Goal: Task Accomplishment & Management: Manage account settings

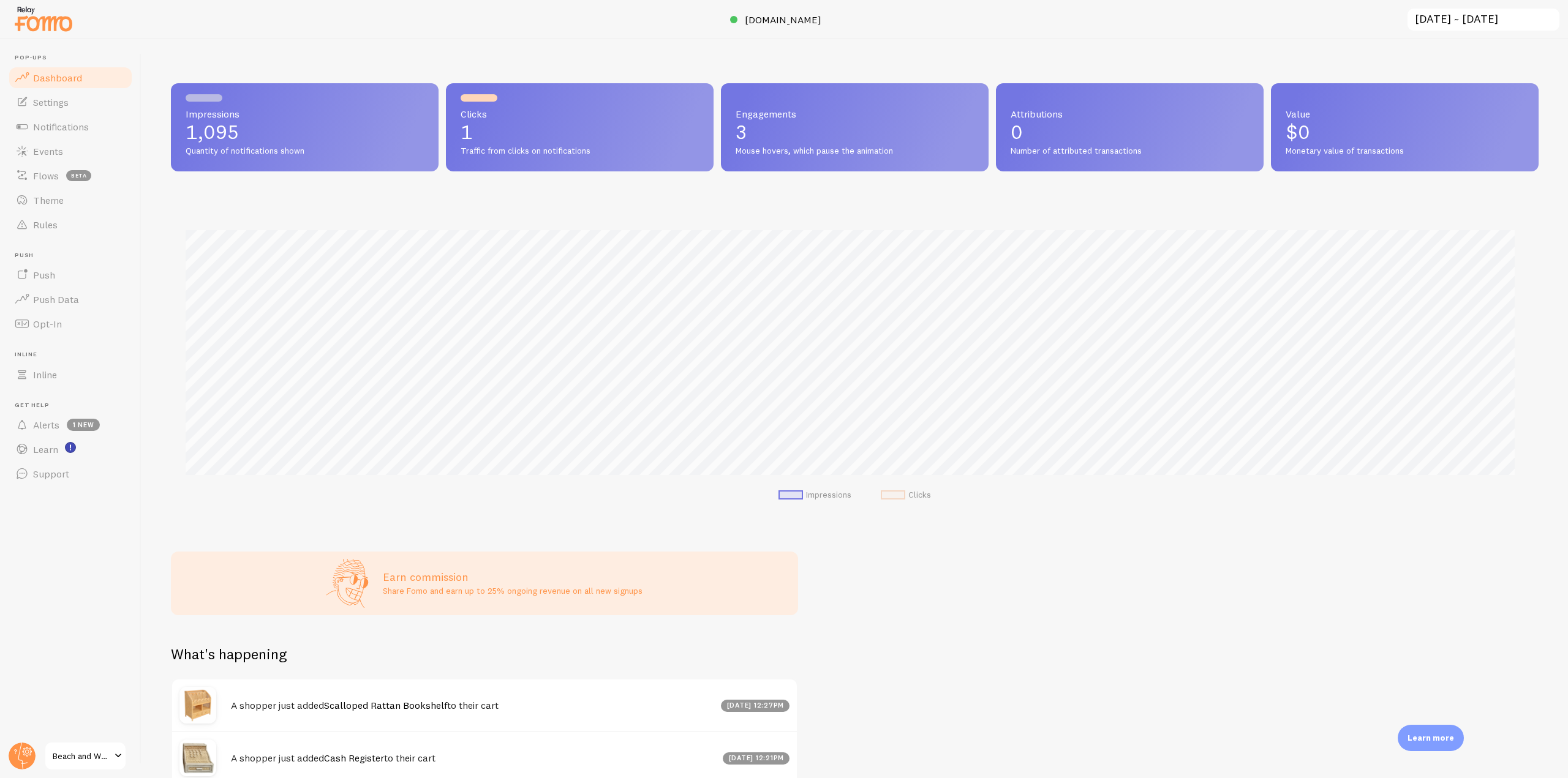
scroll to position [612046, 611173]
click at [69, 149] on link "Events" at bounding box center [70, 151] width 126 height 25
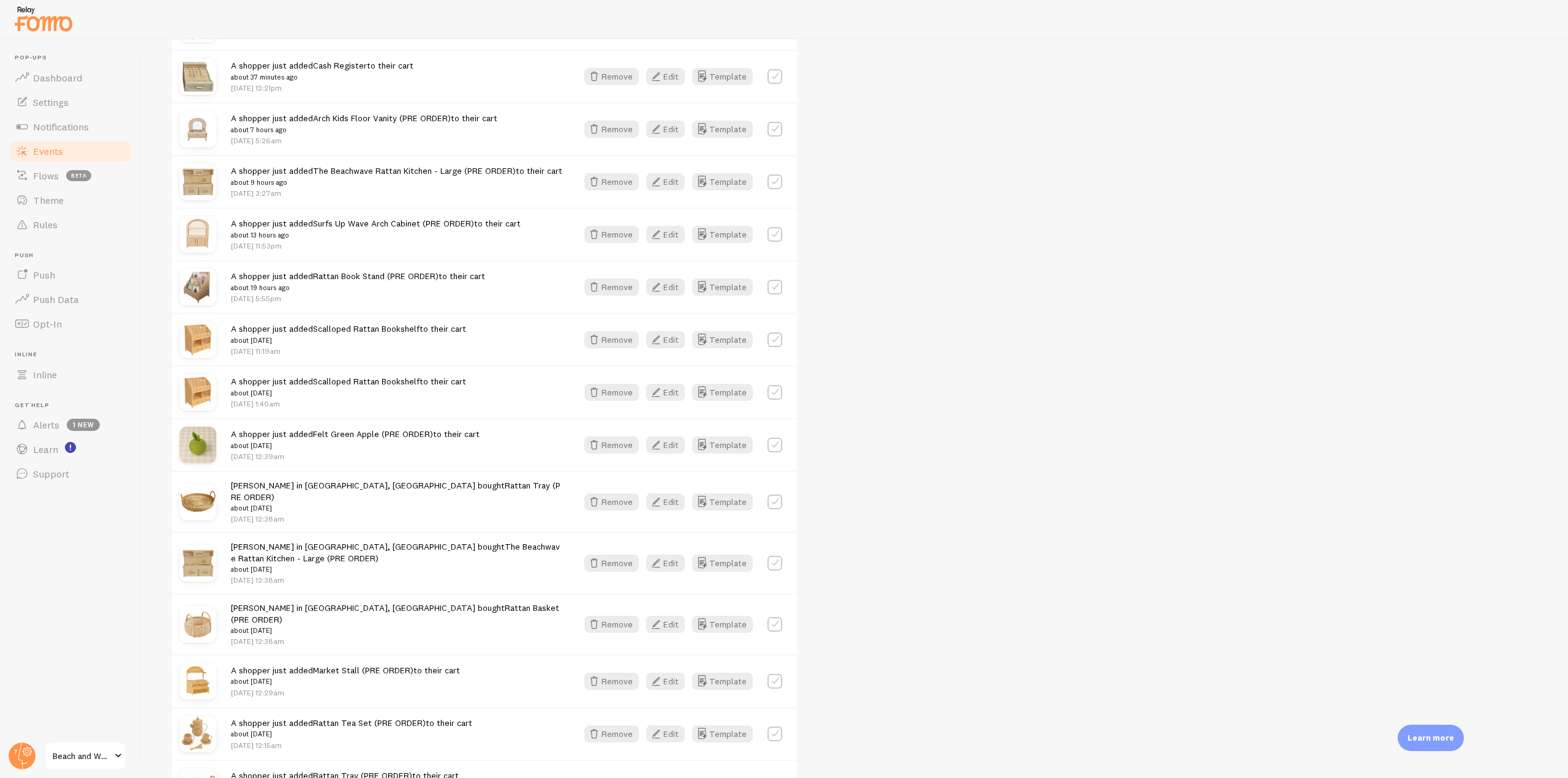
scroll to position [674, 0]
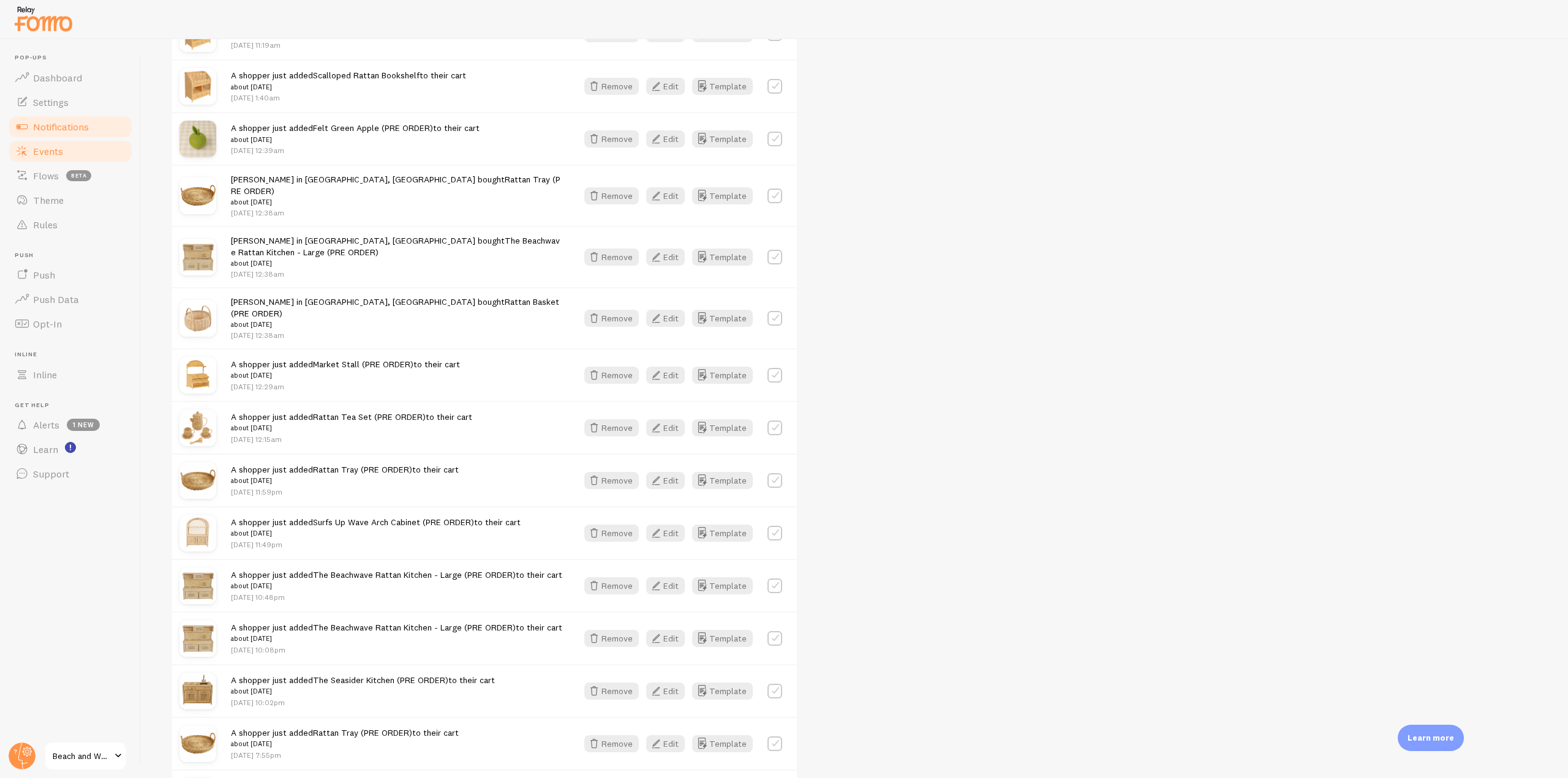
click at [98, 129] on link "Notifications" at bounding box center [70, 127] width 126 height 25
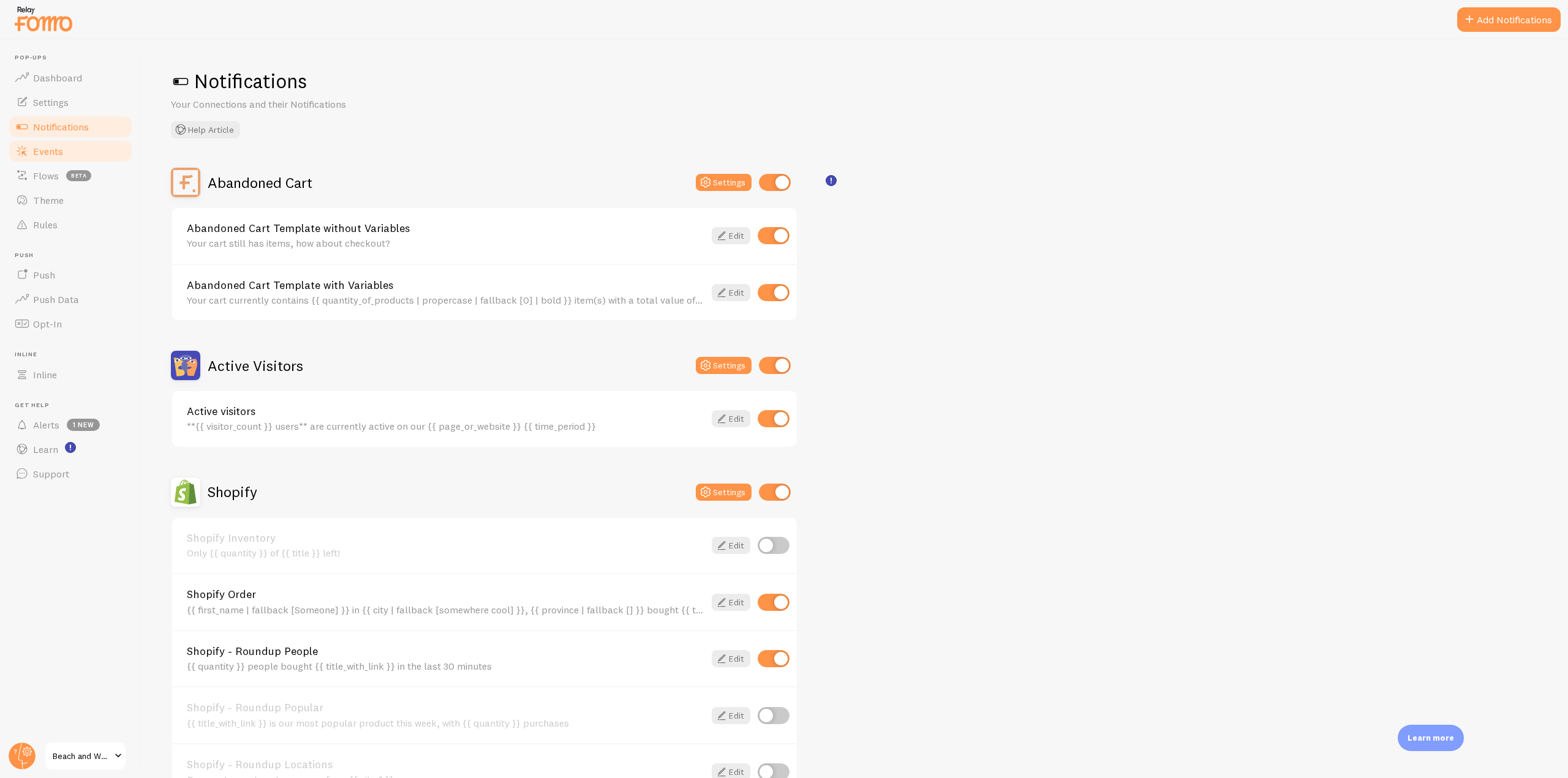
click at [68, 153] on link "Events" at bounding box center [70, 151] width 126 height 25
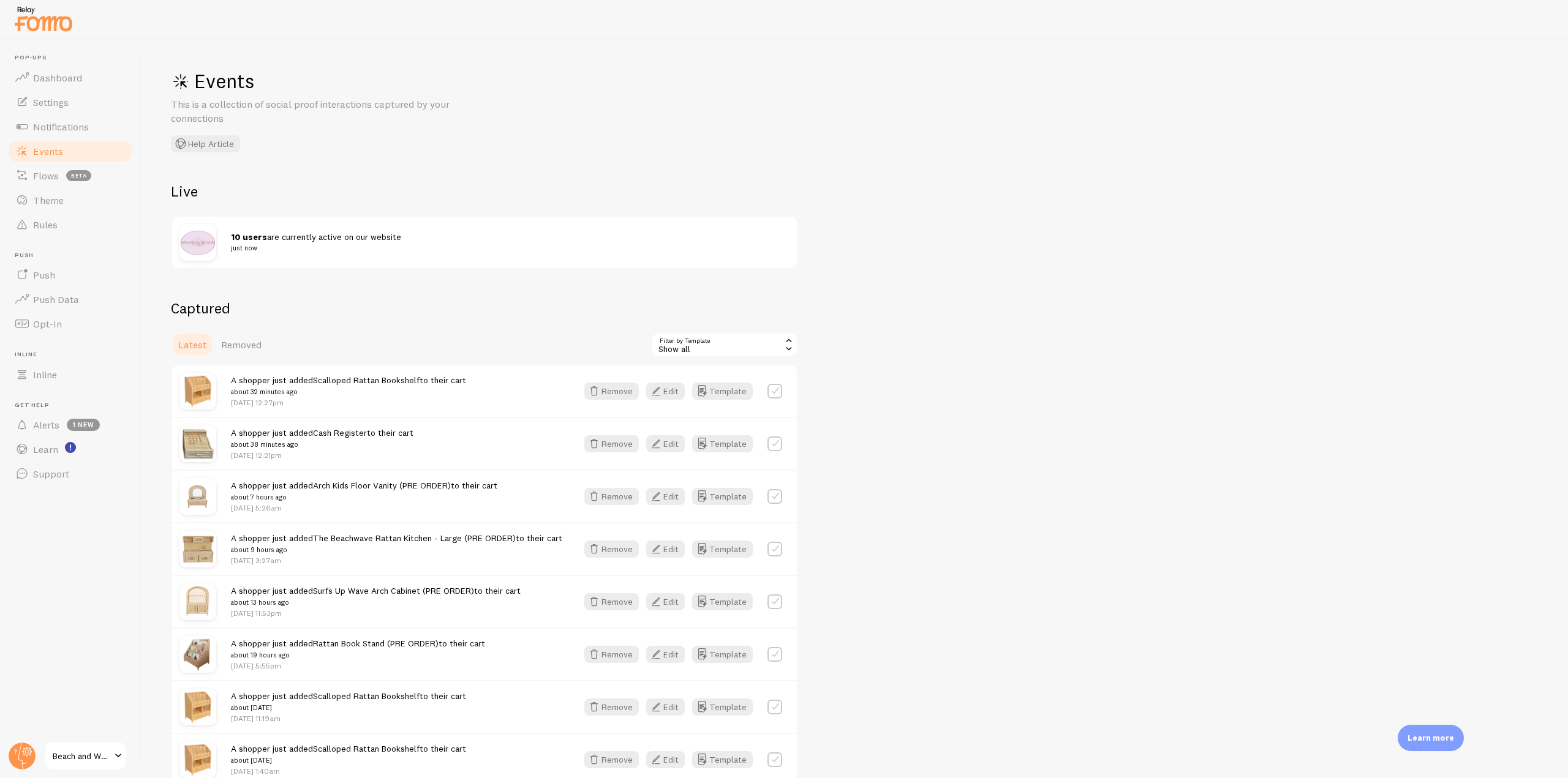
click at [204, 243] on img at bounding box center [198, 242] width 37 height 37
click at [93, 127] on link "Notifications" at bounding box center [70, 127] width 126 height 25
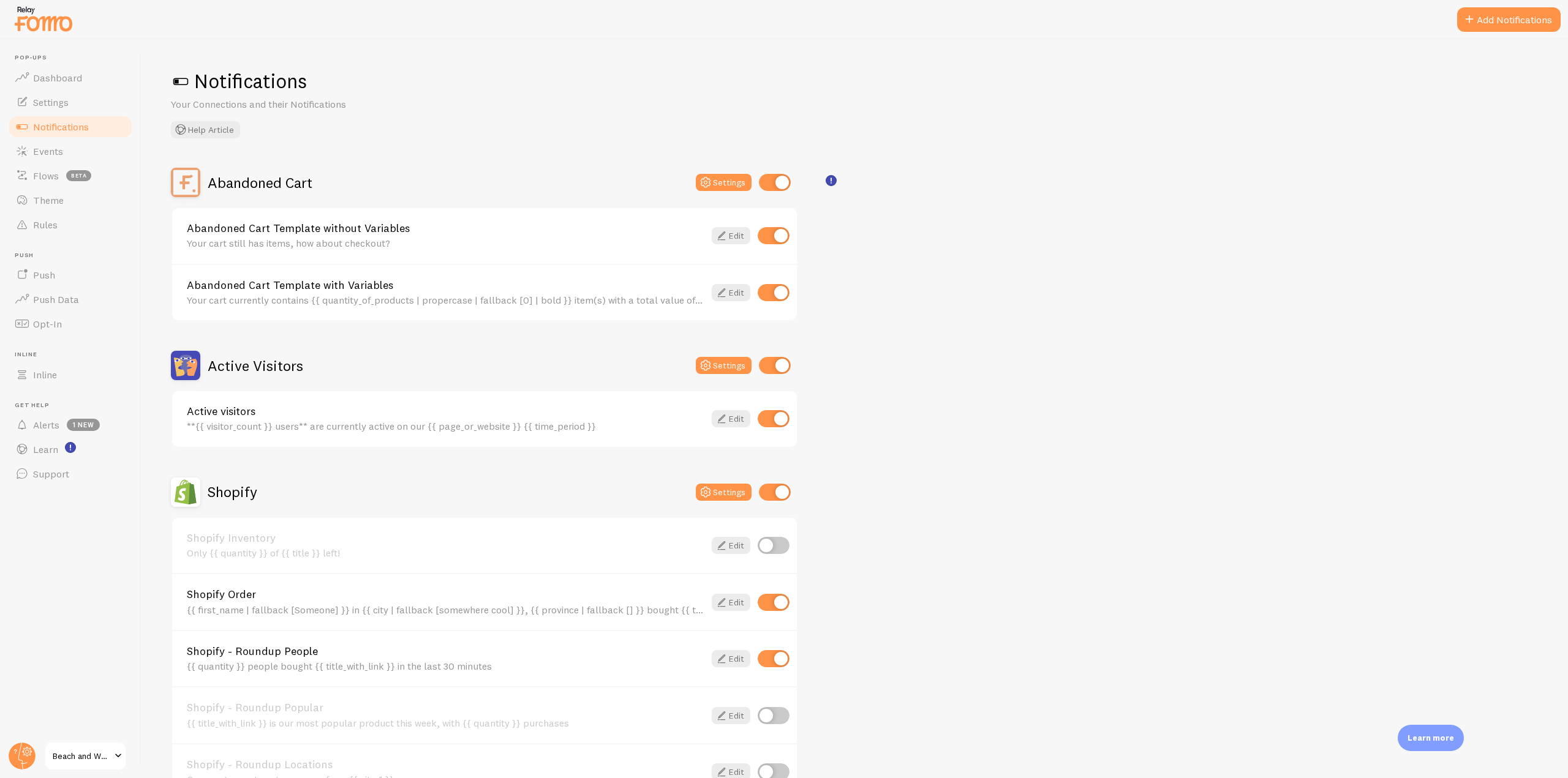
click at [255, 363] on h2 "Active Visitors" at bounding box center [256, 365] width 96 height 19
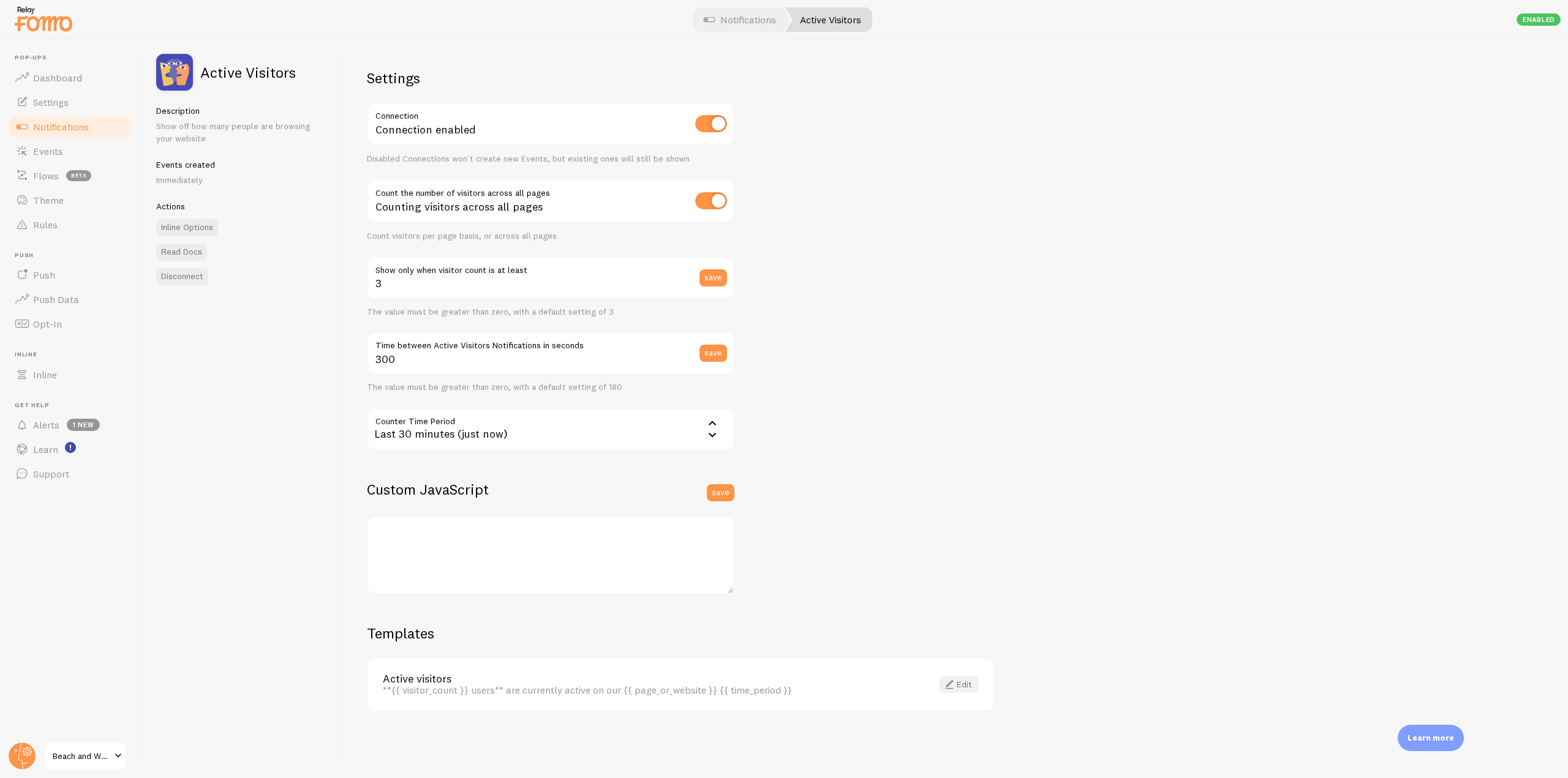
click at [958, 686] on link "Edit" at bounding box center [958, 685] width 38 height 17
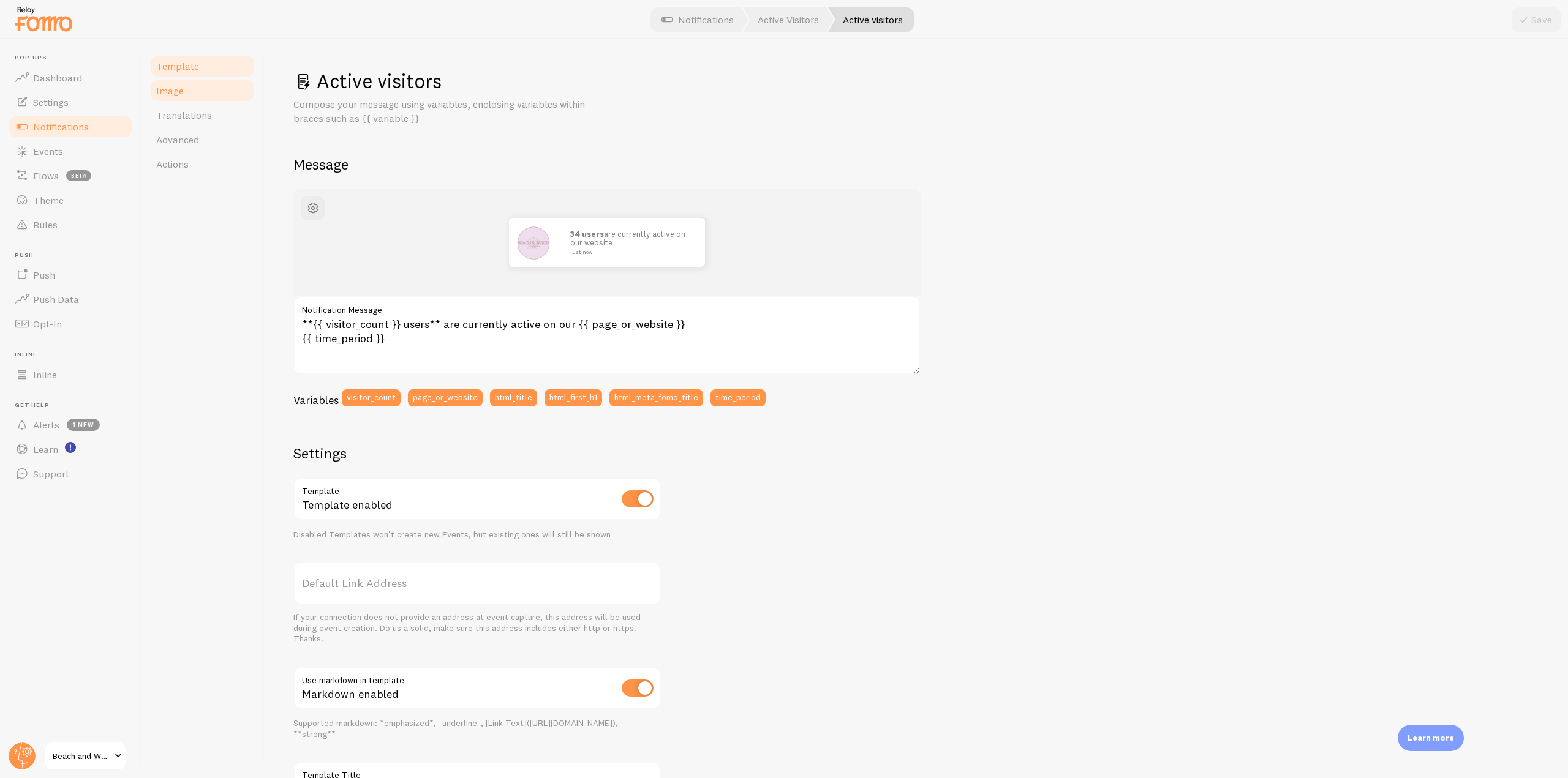
click at [178, 88] on span "Image" at bounding box center [170, 90] width 28 height 12
